Goal: Information Seeking & Learning: Find specific page/section

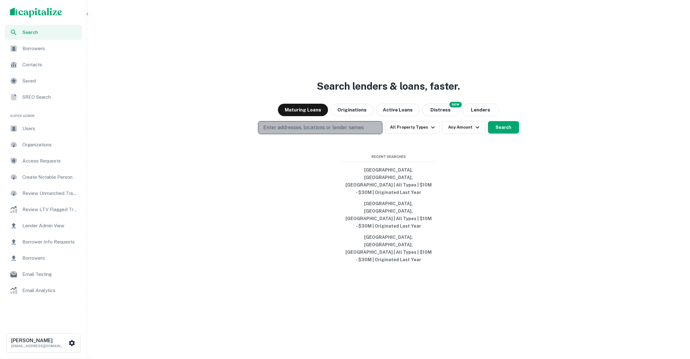
click at [328, 131] on p "Enter addresses, locations or lender names" at bounding box center [313, 127] width 101 height 7
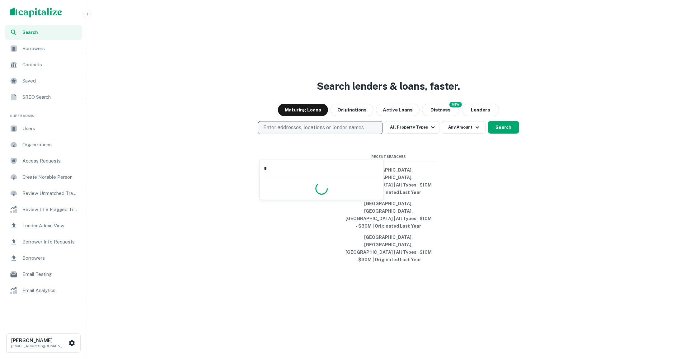
type input "**"
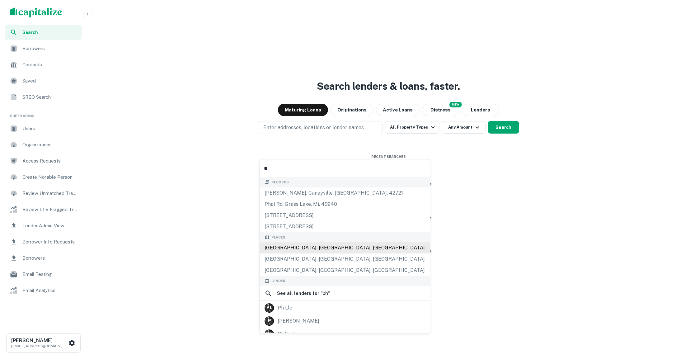
click at [327, 246] on div "[GEOGRAPHIC_DATA], [GEOGRAPHIC_DATA], [GEOGRAPHIC_DATA]" at bounding box center [345, 247] width 170 height 11
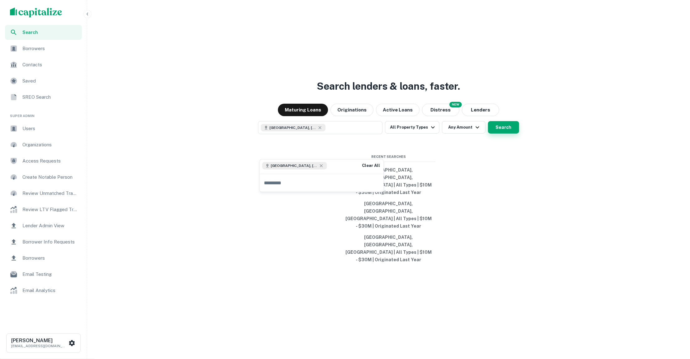
click at [497, 134] on button "Search" at bounding box center [503, 127] width 31 height 12
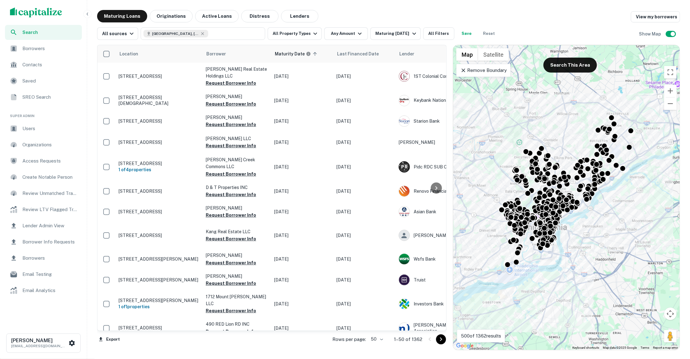
click at [382, 337] on body "Search Borrowers Contacts Saved SREO Search Super Admin Users Organizations Acc…" at bounding box center [345, 179] width 690 height 359
click at [376, 326] on li "25" at bounding box center [377, 323] width 18 height 11
type input "**"
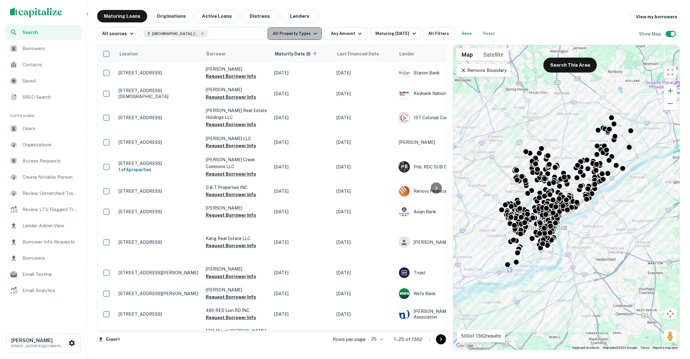
click at [312, 34] on icon "button" at bounding box center [315, 33] width 7 height 7
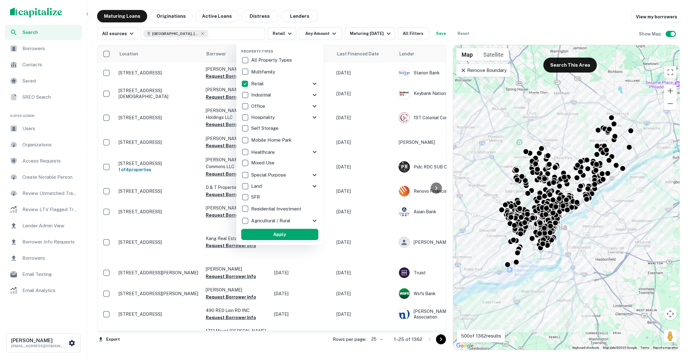
click at [286, 233] on button "Apply" at bounding box center [279, 234] width 77 height 11
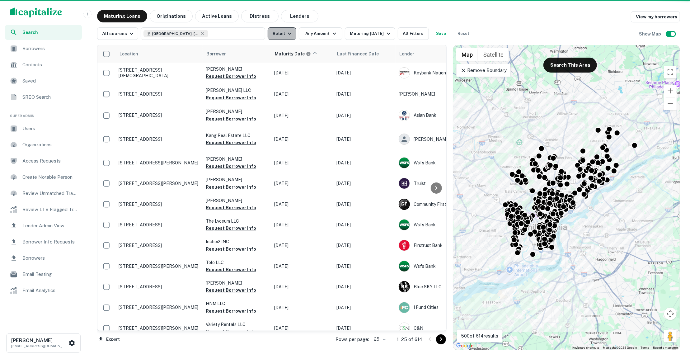
click at [288, 31] on icon "button" at bounding box center [289, 33] width 7 height 7
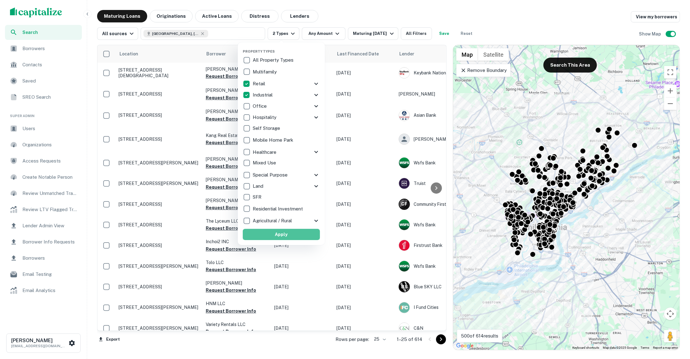
click at [290, 237] on button "Apply" at bounding box center [281, 234] width 77 height 11
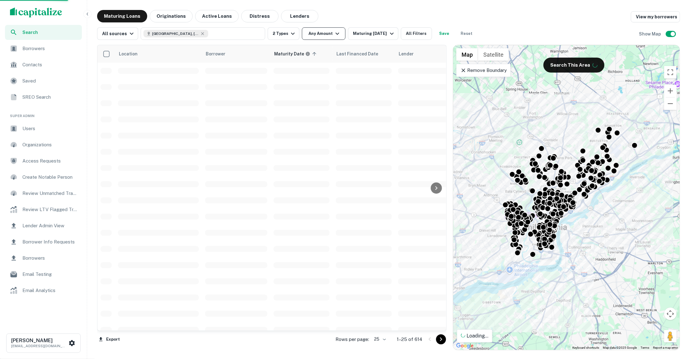
click at [335, 35] on icon "button" at bounding box center [337, 33] width 7 height 7
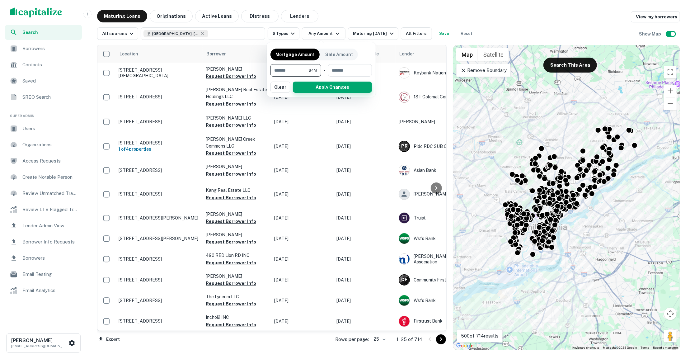
type input "*******"
click at [309, 85] on button "Apply Changes" at bounding box center [332, 87] width 79 height 11
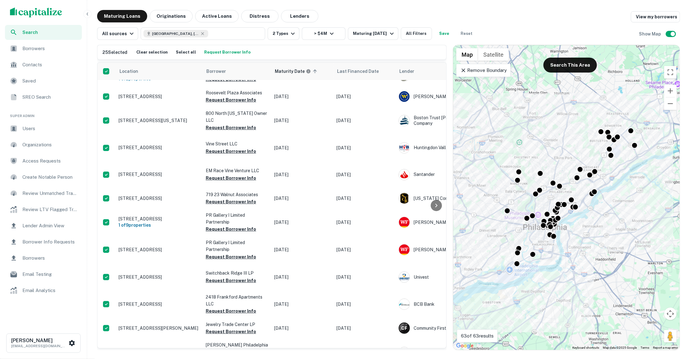
scroll to position [2, 0]
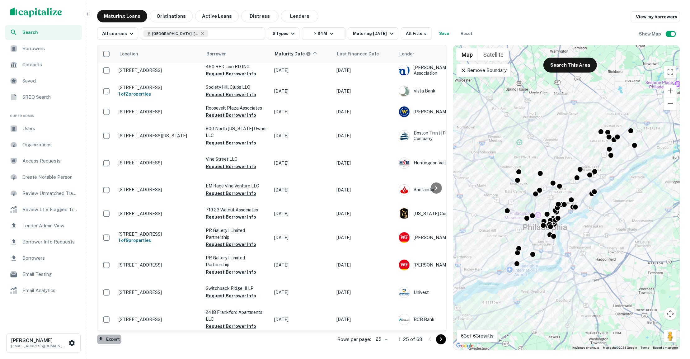
click at [111, 336] on button "Export" at bounding box center [109, 339] width 24 height 9
click at [130, 343] on li "Export as Excel (.xlsx)" at bounding box center [132, 345] width 70 height 11
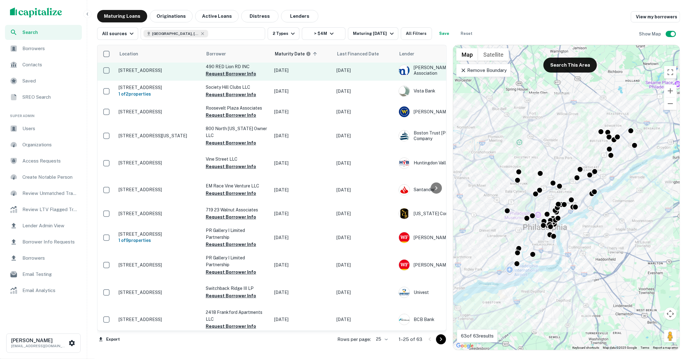
click at [242, 74] on button "Request Borrower Info" at bounding box center [231, 73] width 50 height 7
click at [160, 69] on p "490 Red Lion Rd Philadelphia, PA 19115" at bounding box center [159, 71] width 81 height 6
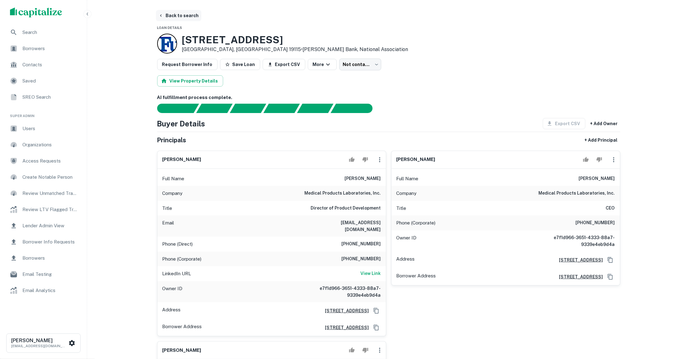
click at [182, 14] on button "Back to search" at bounding box center [178, 15] width 45 height 11
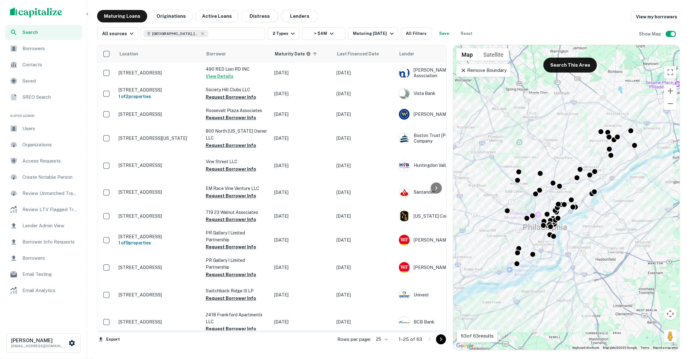
click at [36, 97] on span "SREO Search" at bounding box center [50, 96] width 56 height 7
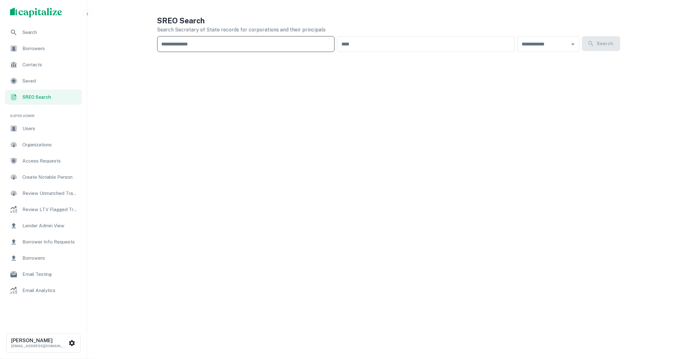
click at [192, 48] on input "text" at bounding box center [246, 44] width 178 height 16
click at [164, 76] on div "SREO Search Search Secretary of State records for corporations and their princi…" at bounding box center [389, 182] width 478 height 344
click at [56, 39] on div "Search" at bounding box center [43, 32] width 77 height 15
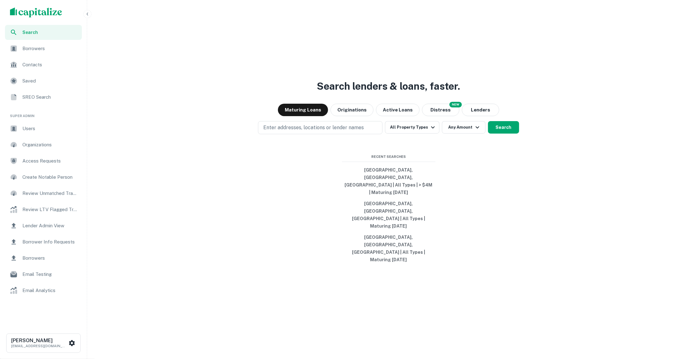
click at [38, 102] on div "SREO Search" at bounding box center [43, 97] width 77 height 15
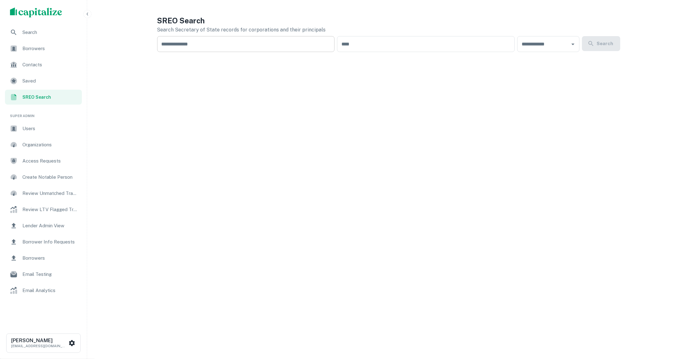
click at [251, 50] on input "text" at bounding box center [246, 44] width 178 height 16
type input "*"
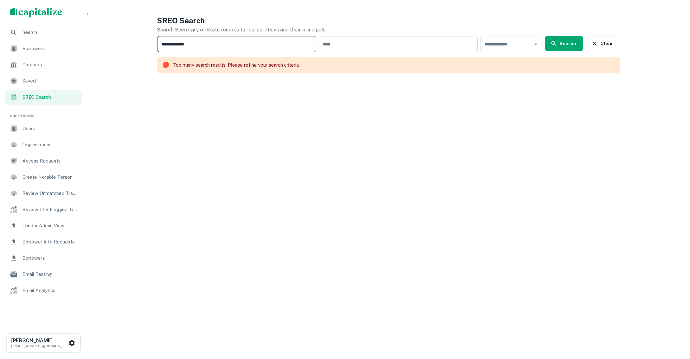
type input "**********"
click at [459, 43] on input "text" at bounding box center [398, 44] width 159 height 16
click at [513, 45] on input "text" at bounding box center [506, 44] width 47 height 10
click at [438, 45] on input "text" at bounding box center [398, 44] width 159 height 16
click at [508, 45] on input "text" at bounding box center [506, 44] width 47 height 10
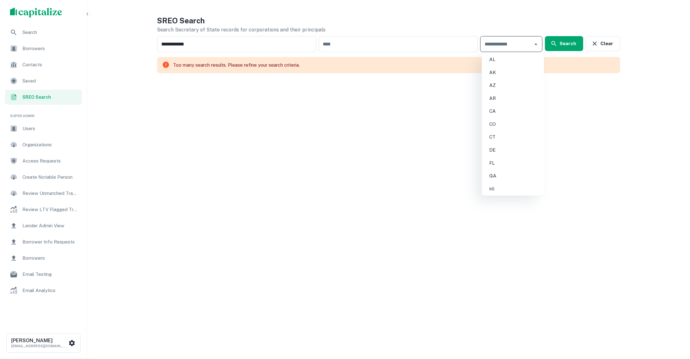
click at [489, 82] on li "AZ" at bounding box center [512, 85] width 57 height 11
type input "**"
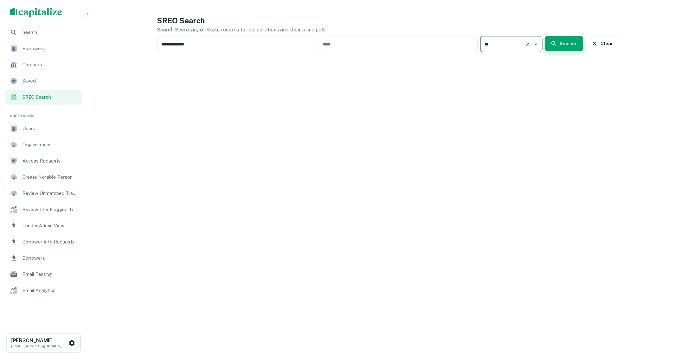
click at [577, 40] on button "Search" at bounding box center [564, 43] width 38 height 15
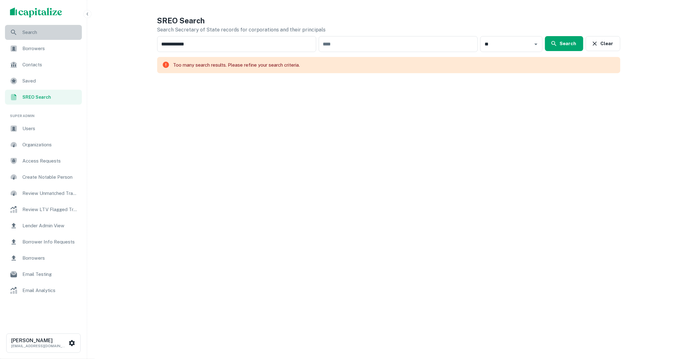
click at [45, 34] on span "Search" at bounding box center [50, 32] width 56 height 7
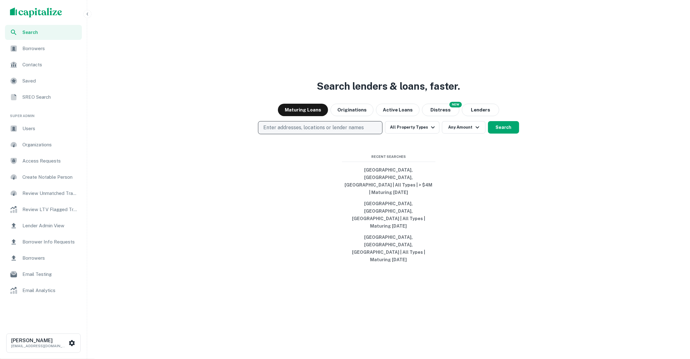
click at [311, 131] on p "Enter addresses, locations or lender names" at bounding box center [313, 127] width 101 height 7
type input "**********"
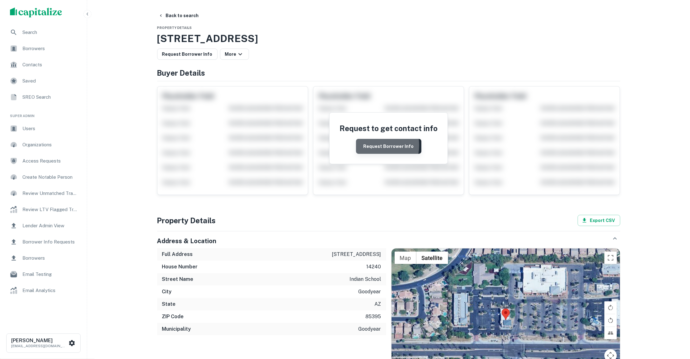
click at [372, 145] on button "Request Borrower Info" at bounding box center [388, 146] width 65 height 15
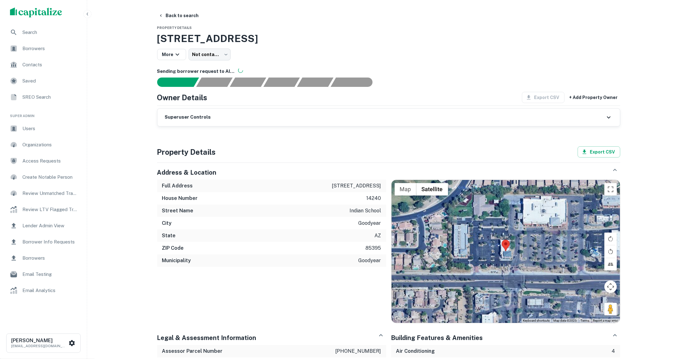
drag, startPoint x: 393, startPoint y: 40, endPoint x: 138, endPoint y: 38, distance: 254.4
click at [138, 38] on div "Search Borrowers Contacts Saved SREO Search Super Admin Users Organizations Acc…" at bounding box center [345, 303] width 690 height 607
copy h3 "[STREET_ADDRESS]"
click at [174, 15] on button "Back to search" at bounding box center [178, 15] width 45 height 11
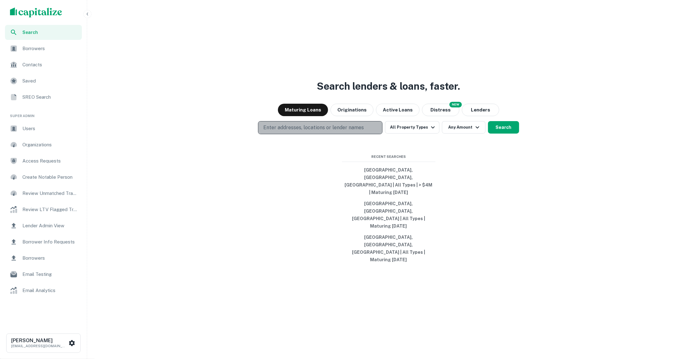
click at [305, 134] on button "Enter addresses, locations or lender names" at bounding box center [320, 127] width 125 height 13
type input "**********"
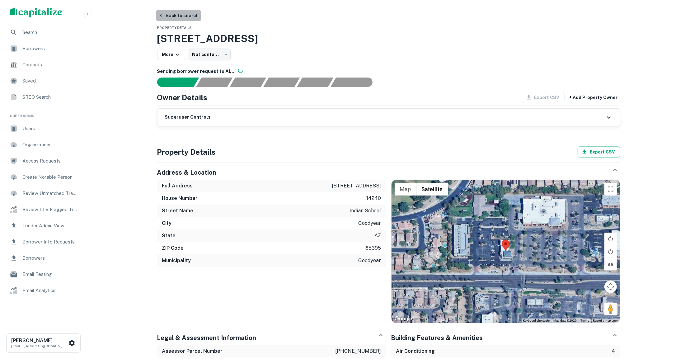
click at [178, 18] on button "Back to search" at bounding box center [178, 15] width 45 height 11
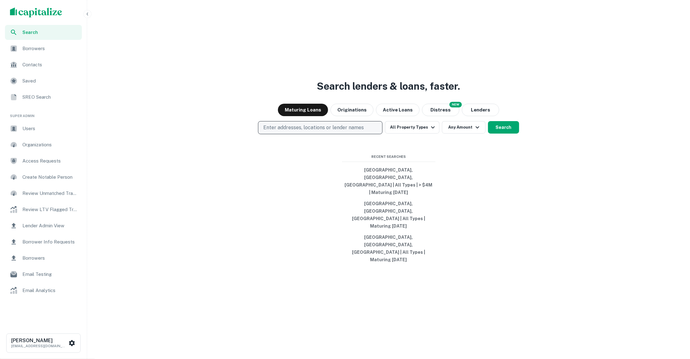
click at [322, 131] on p "Enter addresses, locations or lender names" at bounding box center [313, 127] width 101 height 7
click at [388, 198] on button "[GEOGRAPHIC_DATA], [GEOGRAPHIC_DATA], [GEOGRAPHIC_DATA] | All Types | > $4M | M…" at bounding box center [388, 181] width 93 height 34
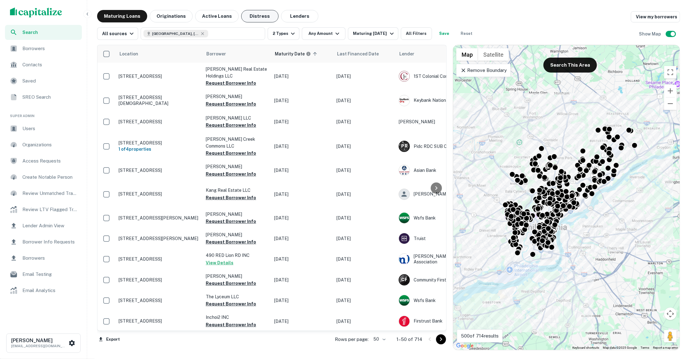
click at [260, 17] on button "Distress" at bounding box center [259, 16] width 37 height 12
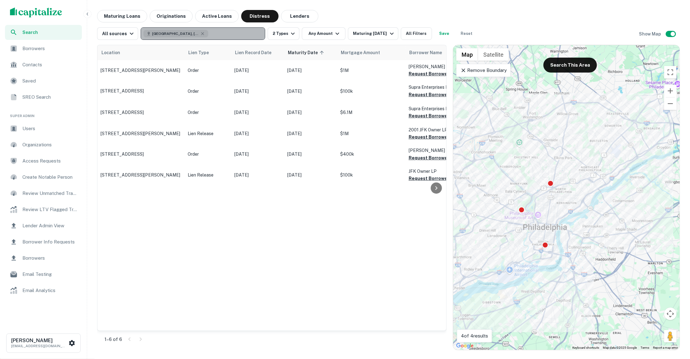
click at [233, 35] on button "Philadelphia, PA, USA" at bounding box center [203, 33] width 125 height 12
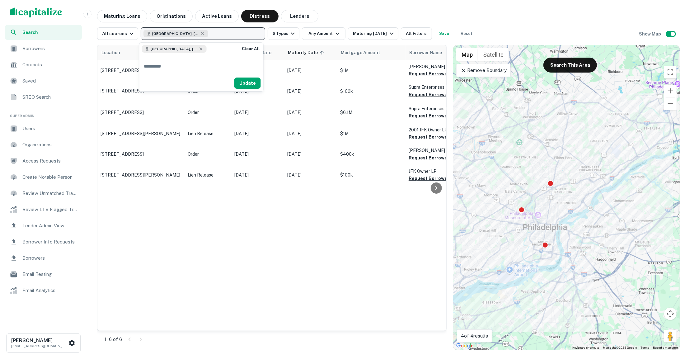
click at [233, 35] on button "Philadelphia, PA, USA" at bounding box center [203, 33] width 125 height 12
click at [201, 32] on icon "button" at bounding box center [202, 33] width 3 height 3
click at [366, 6] on div "Search Borrowers Contacts Saved SREO Search Super Admin Users Organizations Acc…" at bounding box center [345, 179] width 690 height 359
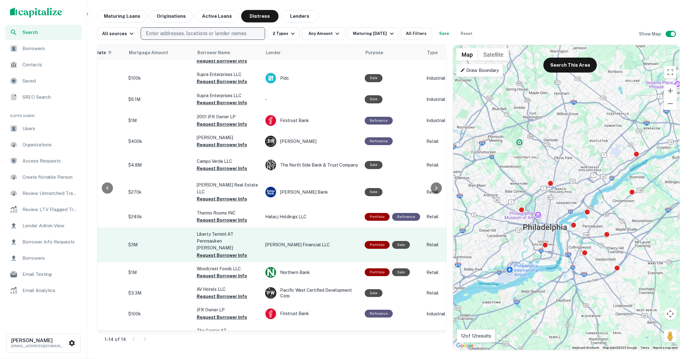
scroll to position [40, 0]
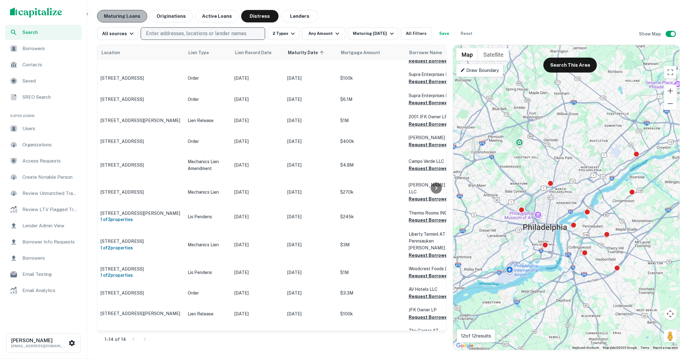
click at [127, 19] on button "Maturing Loans" at bounding box center [122, 16] width 50 height 12
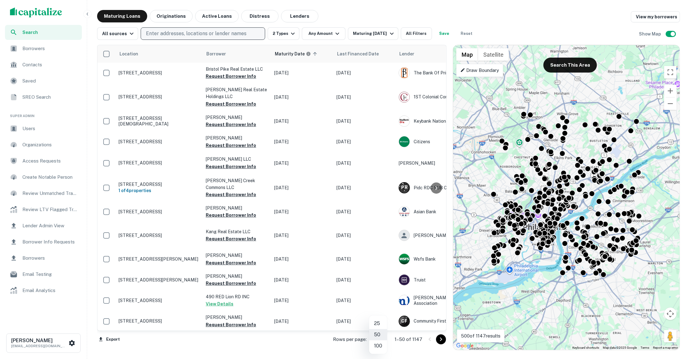
click at [379, 341] on body "Search Borrowers Contacts Saved SREO Search Super Admin Users Organizations Acc…" at bounding box center [345, 179] width 690 height 359
click at [318, 339] on div at bounding box center [345, 179] width 690 height 359
click at [107, 61] on th at bounding box center [106, 53] width 18 height 17
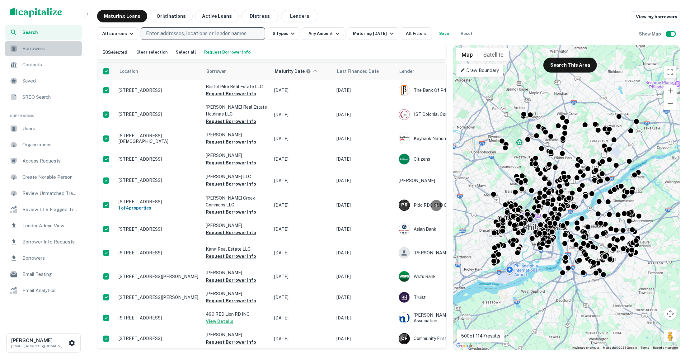
click at [55, 50] on span "Borrowers" at bounding box center [50, 48] width 56 height 7
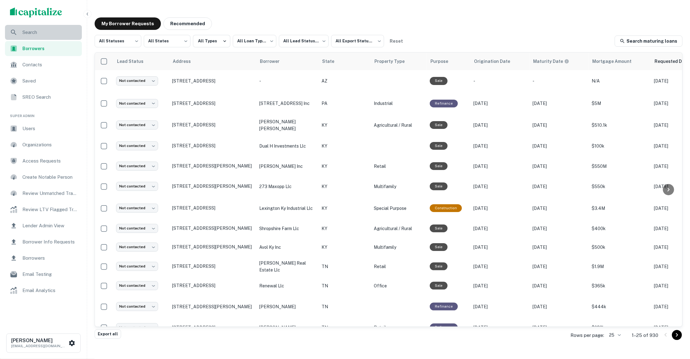
click at [52, 36] on span "Search" at bounding box center [50, 32] width 56 height 7
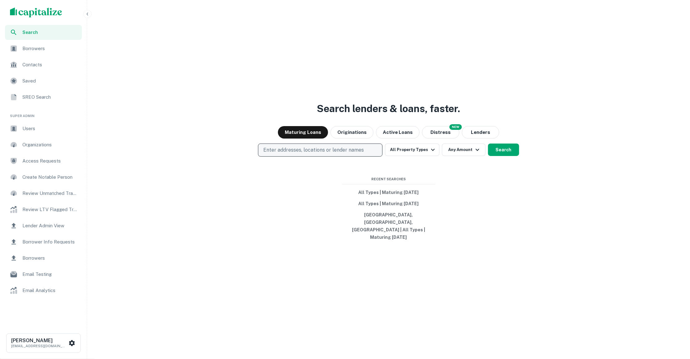
click at [342, 157] on button "Enter addresses, locations or lender names" at bounding box center [320, 150] width 125 height 13
type input "*****"
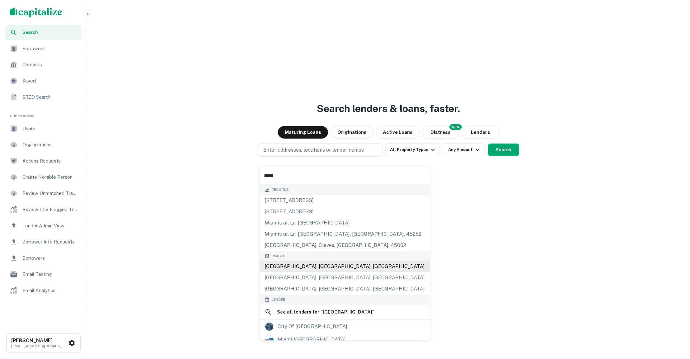
click at [327, 269] on div "[GEOGRAPHIC_DATA], [GEOGRAPHIC_DATA], [GEOGRAPHIC_DATA]" at bounding box center [345, 266] width 170 height 11
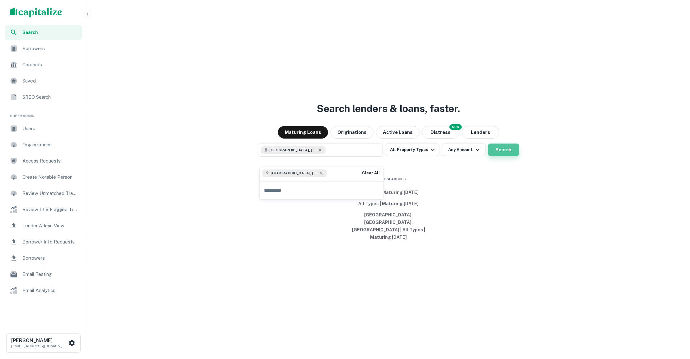
click at [503, 152] on button "Search" at bounding box center [503, 150] width 31 height 12
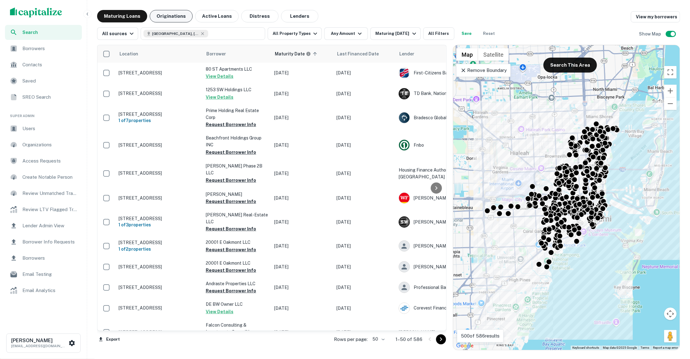
click at [175, 13] on button "Originations" at bounding box center [171, 16] width 43 height 12
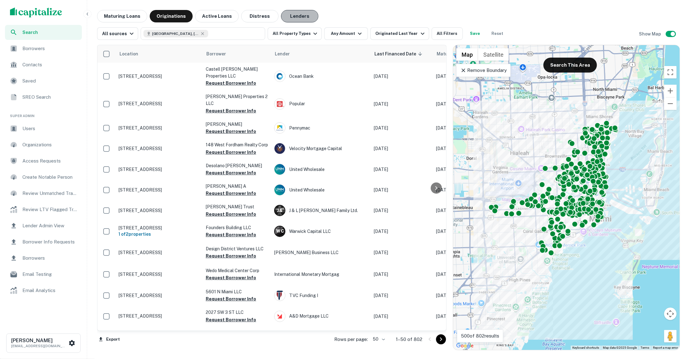
click at [294, 20] on button "Lenders" at bounding box center [299, 16] width 37 height 12
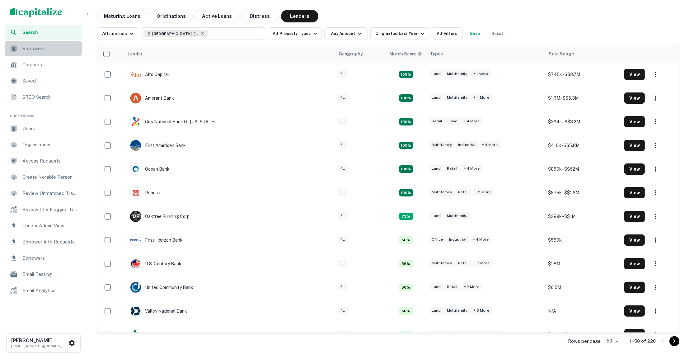
click at [56, 51] on span "Borrowers" at bounding box center [50, 48] width 56 height 7
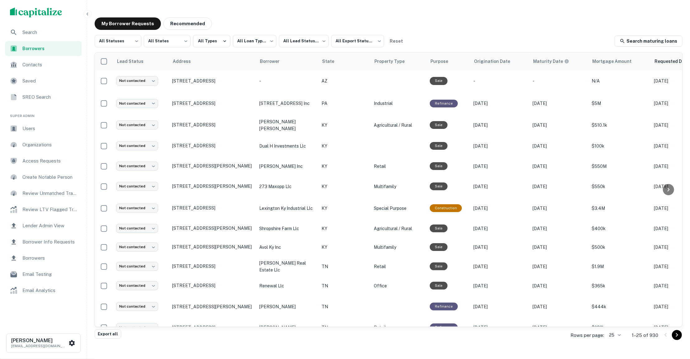
click at [47, 32] on span "Search" at bounding box center [50, 32] width 56 height 7
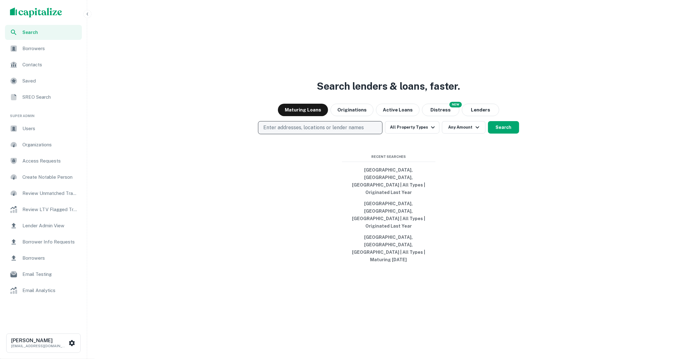
click at [313, 131] on p "Enter addresses, locations or lender names" at bounding box center [313, 127] width 101 height 7
type input "***"
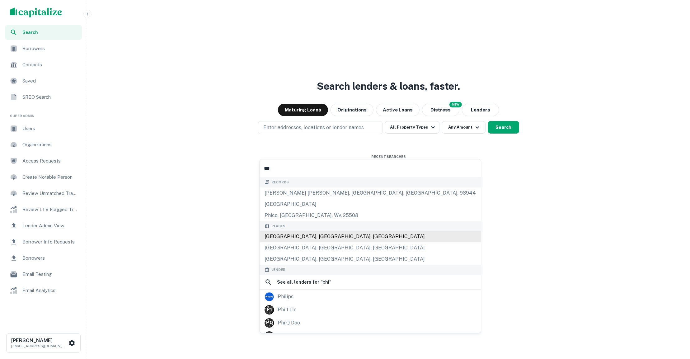
click at [324, 238] on div "[GEOGRAPHIC_DATA], [GEOGRAPHIC_DATA], [GEOGRAPHIC_DATA]" at bounding box center [370, 236] width 221 height 11
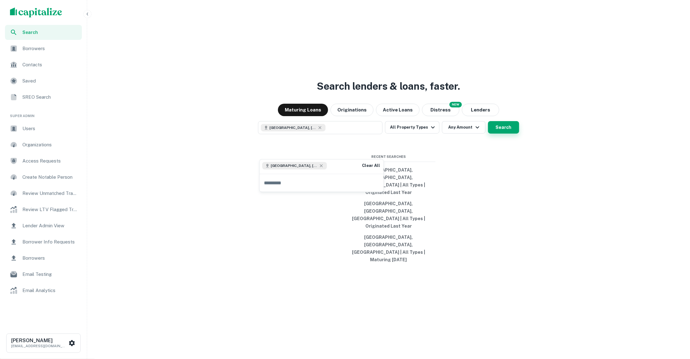
click at [492, 134] on button "Search" at bounding box center [503, 127] width 31 height 12
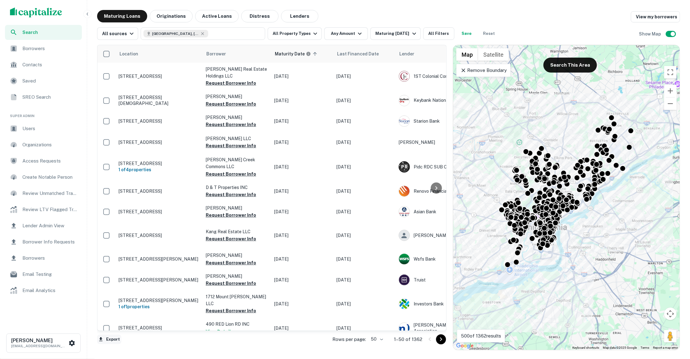
click at [113, 336] on button "Export" at bounding box center [109, 339] width 24 height 9
click at [146, 333] on li "Export as CSV" at bounding box center [132, 334] width 70 height 11
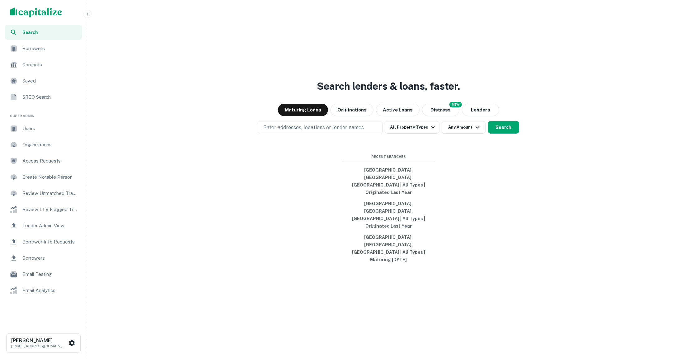
click at [50, 46] on span "Borrowers" at bounding box center [50, 48] width 56 height 7
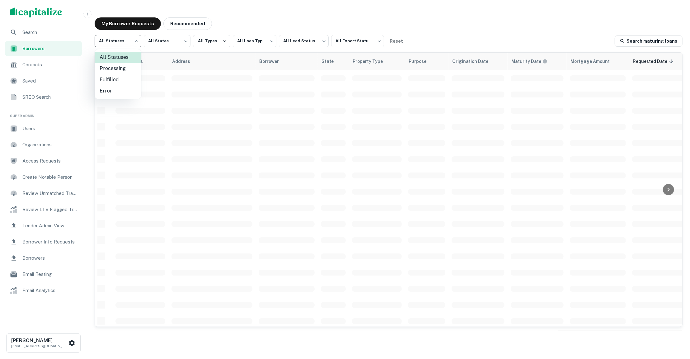
click at [118, 75] on li "Fulfilled" at bounding box center [118, 79] width 47 height 11
type input "*********"
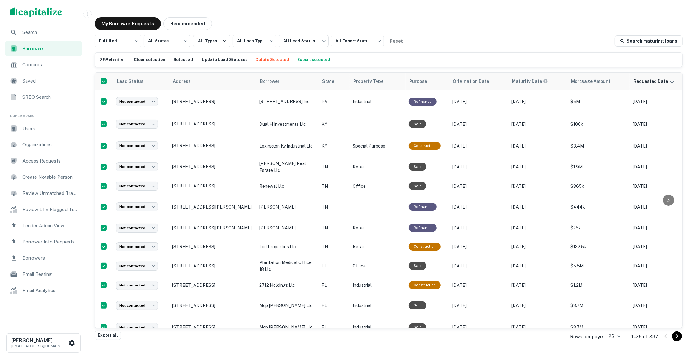
click at [615, 335] on body "**********" at bounding box center [345, 179] width 690 height 359
click at [303, 55] on div at bounding box center [345, 179] width 690 height 359
click at [301, 59] on button "Export selected" at bounding box center [314, 59] width 36 height 9
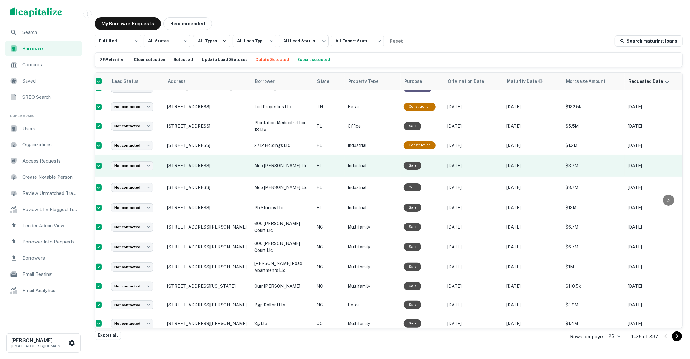
scroll to position [141, 6]
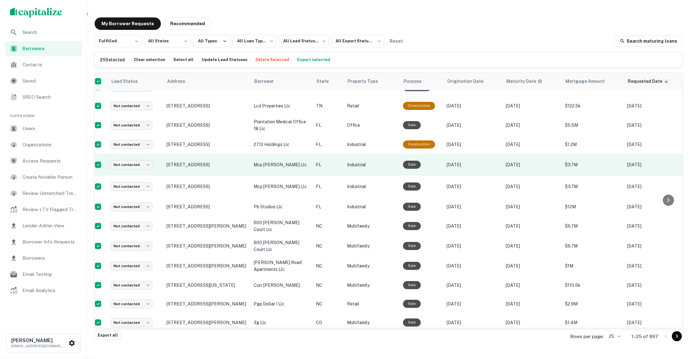
click at [295, 161] on p "mcp marlin llc" at bounding box center [282, 164] width 56 height 7
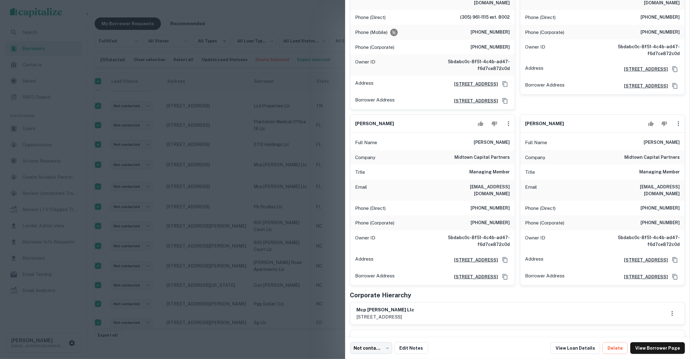
scroll to position [0, 0]
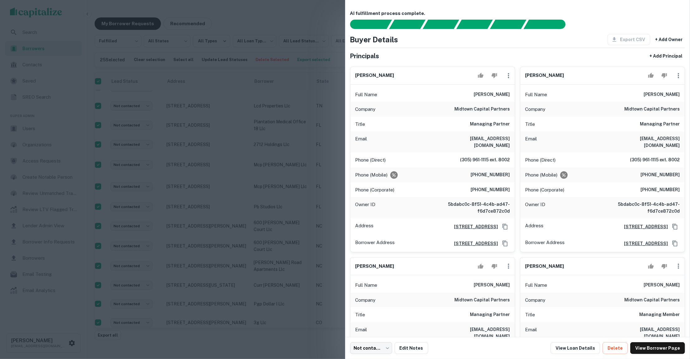
click at [315, 171] on div at bounding box center [345, 179] width 690 height 359
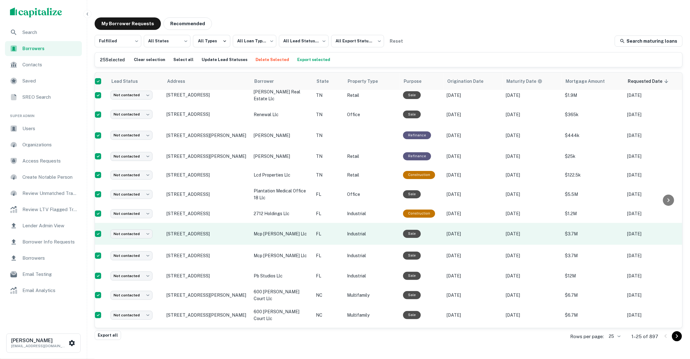
scroll to position [128, 6]
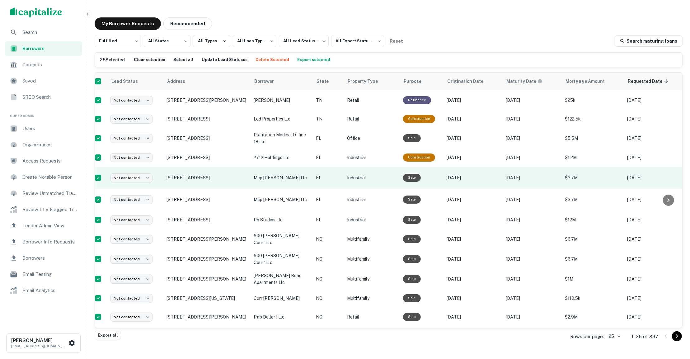
click at [300, 174] on p "mcp marlin llc" at bounding box center [282, 177] width 56 height 7
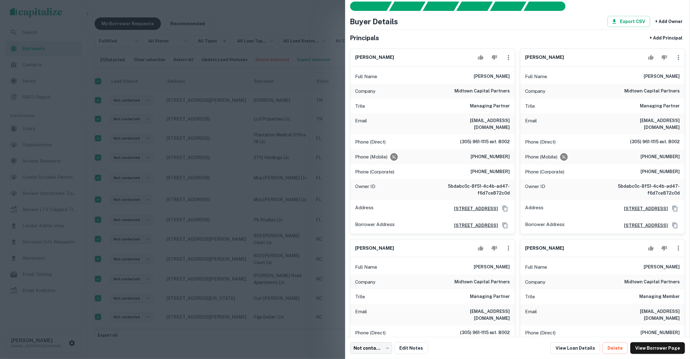
scroll to position [0, 0]
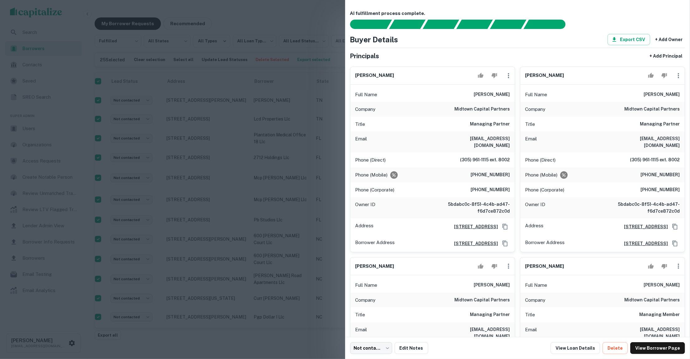
click at [447, 73] on div "alexander saieh" at bounding box center [433, 76] width 164 height 18
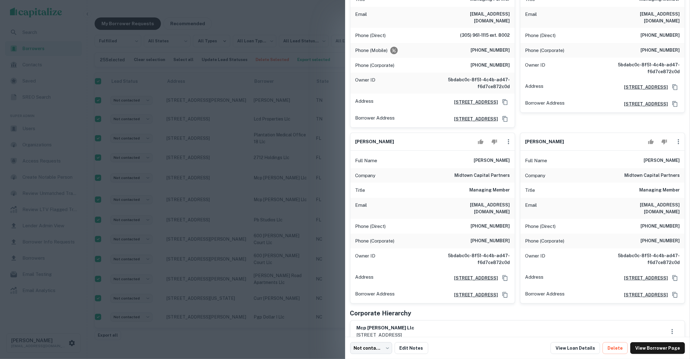
scroll to position [333, 0]
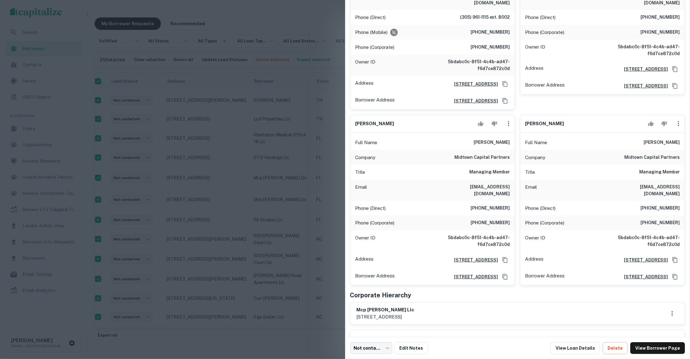
click at [318, 163] on div at bounding box center [345, 179] width 690 height 359
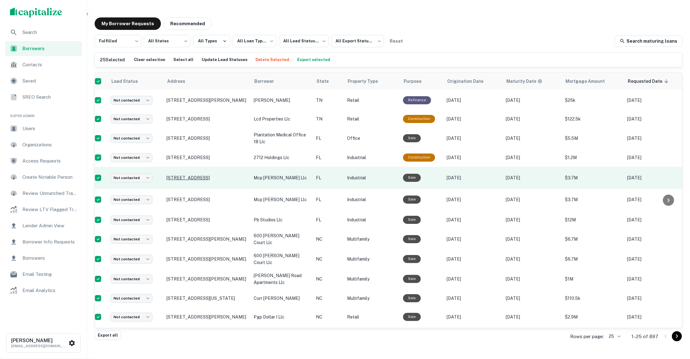
click at [185, 175] on p "3677 23rd Ave S Ste C108 Lake Worth Beach, FL 33461" at bounding box center [207, 178] width 81 height 6
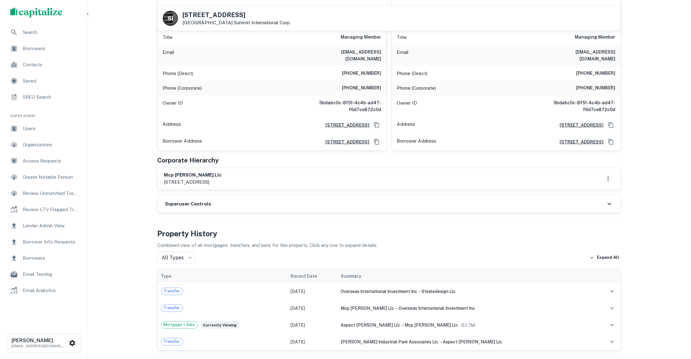
scroll to position [203, 0]
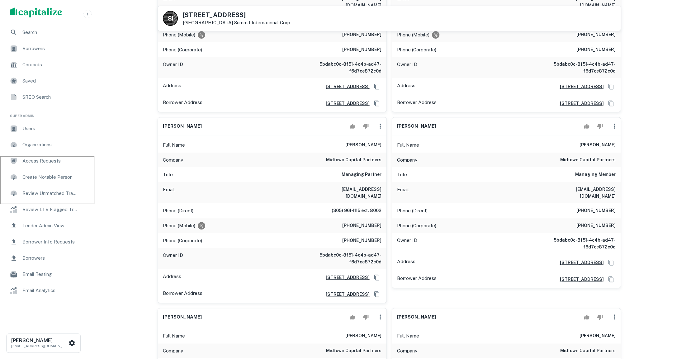
click at [52, 33] on span "Search" at bounding box center [50, 32] width 56 height 7
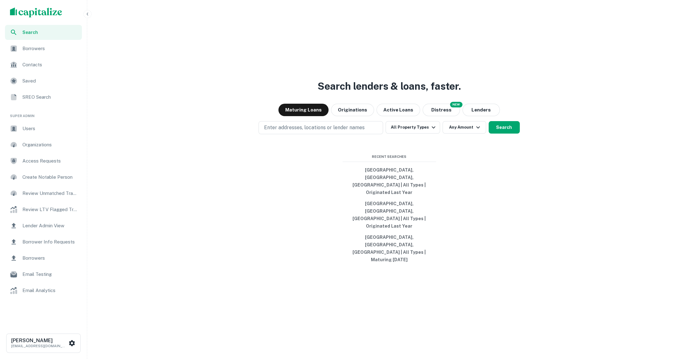
click at [50, 98] on span "SREO Search" at bounding box center [50, 96] width 56 height 7
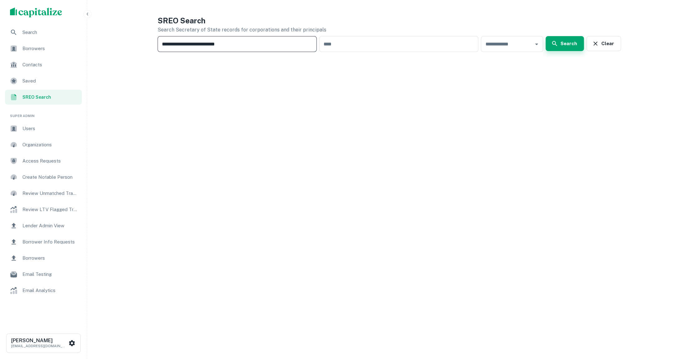
type input "**********"
click at [562, 45] on button "Search" at bounding box center [565, 43] width 38 height 15
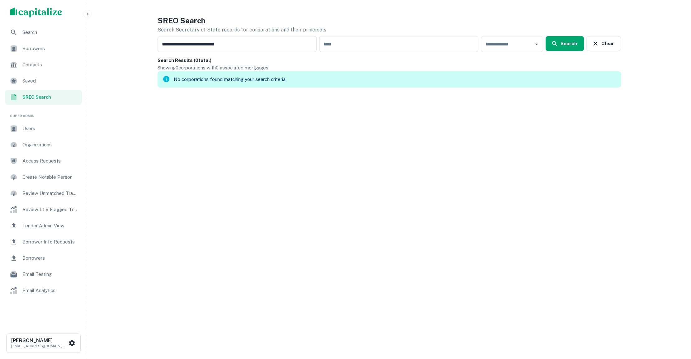
click at [44, 34] on span "Search" at bounding box center [50, 32] width 56 height 7
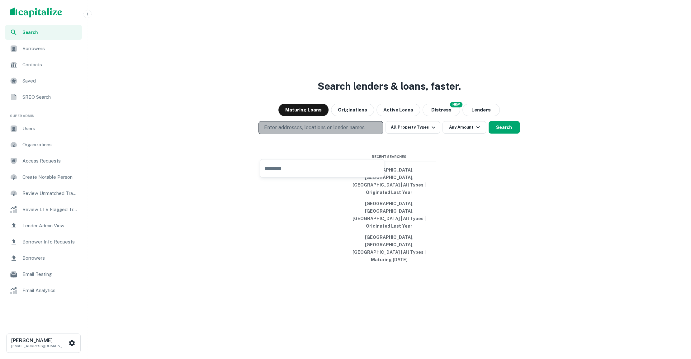
click at [289, 131] on p "Enter addresses, locations or lender names" at bounding box center [314, 127] width 101 height 7
click at [288, 172] on input "text" at bounding box center [322, 167] width 124 height 17
click at [290, 131] on p "Enter addresses, locations or lender names" at bounding box center [314, 127] width 101 height 7
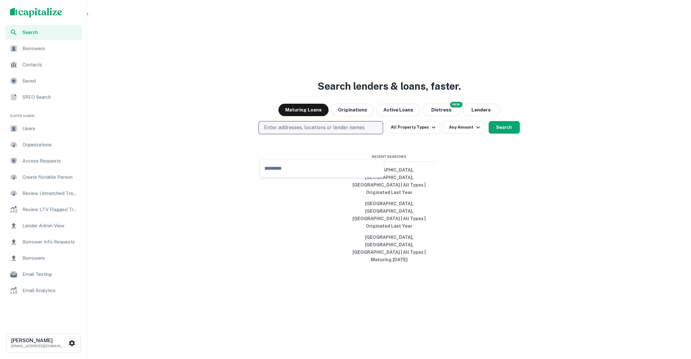
type input "**********"
